Goal: Find specific fact: Find specific fact

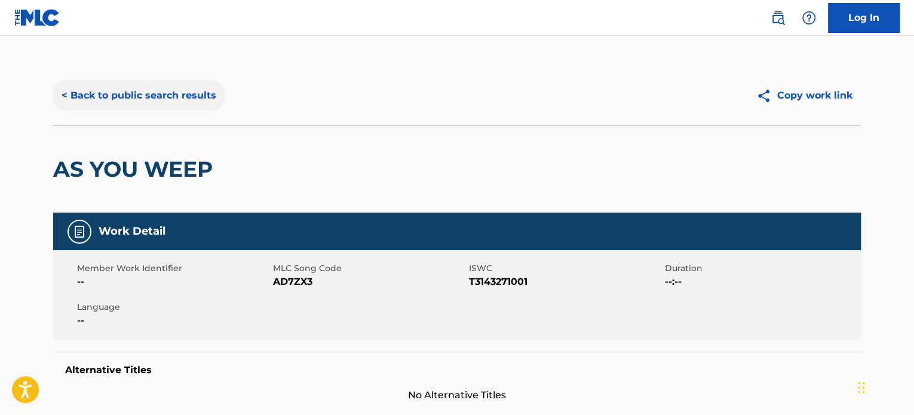
click at [134, 96] on button "< Back to public search results" at bounding box center [138, 96] width 171 height 30
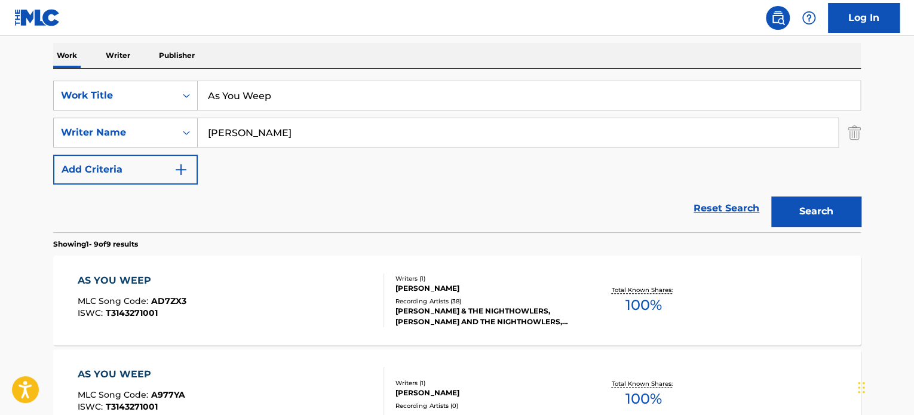
drag, startPoint x: 313, startPoint y: 96, endPoint x: 43, endPoint y: 72, distance: 271.2
paste input "love is the answer"
type input "love is the answer"
drag, startPoint x: 276, startPoint y: 135, endPoint x: 151, endPoint y: 122, distance: 126.2
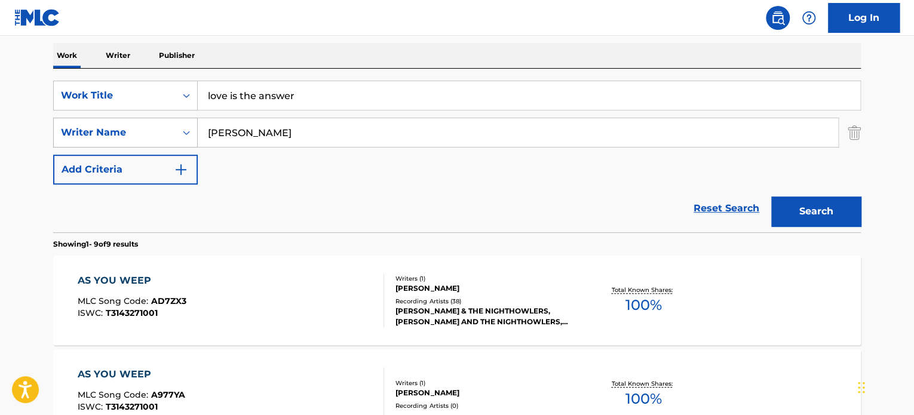
click at [151, 122] on div "SearchWithCriteriad00425d7-dbc4-4040-8d12-d086553cd26e Writer Name [PERSON_NAME]" at bounding box center [457, 133] width 808 height 30
type input "[PERSON_NAME]"
click at [806, 219] on button "Search" at bounding box center [816, 212] width 90 height 30
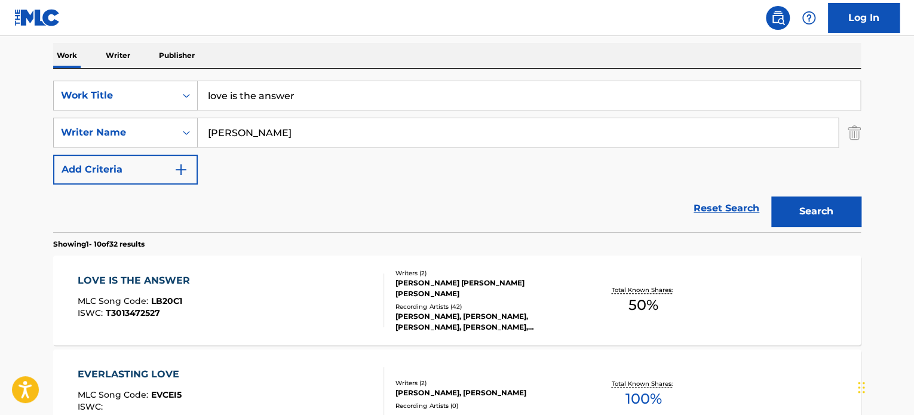
click at [151, 275] on div "LOVE IS THE ANSWER" at bounding box center [137, 281] width 118 height 14
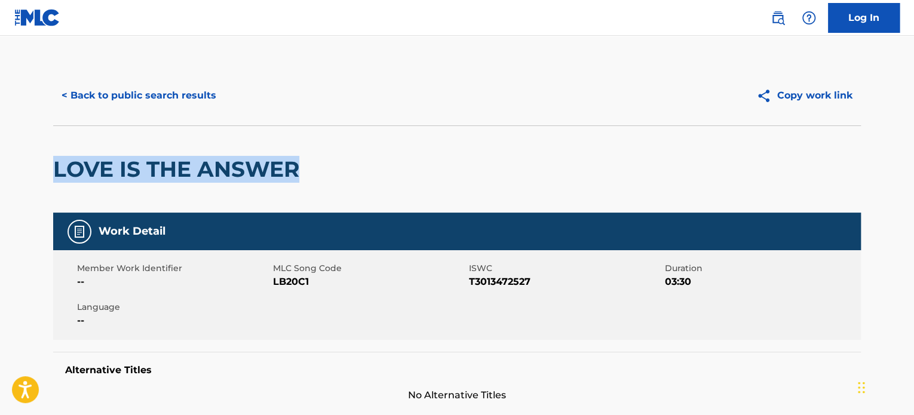
drag, startPoint x: 321, startPoint y: 171, endPoint x: 41, endPoint y: 165, distance: 279.7
copy h2 "LOVE IS THE ANSWER"
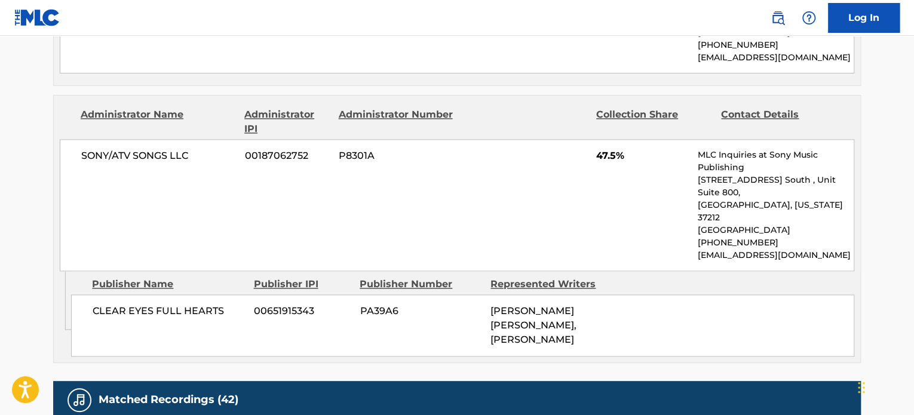
scroll to position [717, 0]
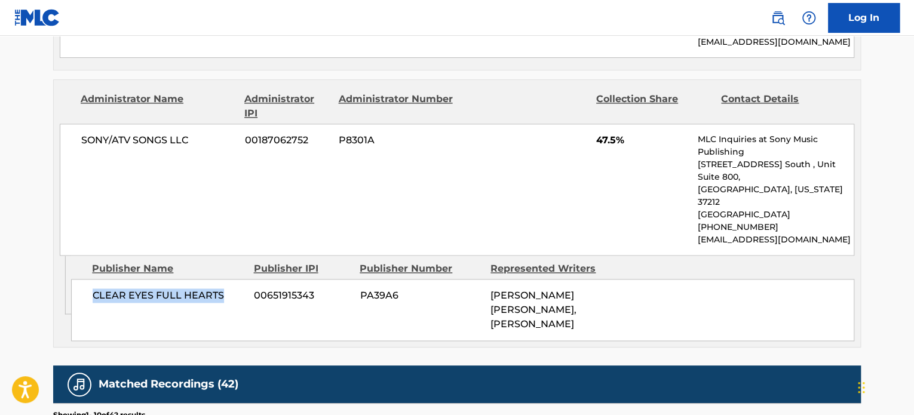
drag, startPoint x: 229, startPoint y: 248, endPoint x: 93, endPoint y: 243, distance: 136.3
click at [93, 289] on span "CLEAR EYES FULL HEARTS" at bounding box center [169, 296] width 152 height 14
copy span "CLEAR EYES FULL HEARTS"
